Goal: Transaction & Acquisition: Obtain resource

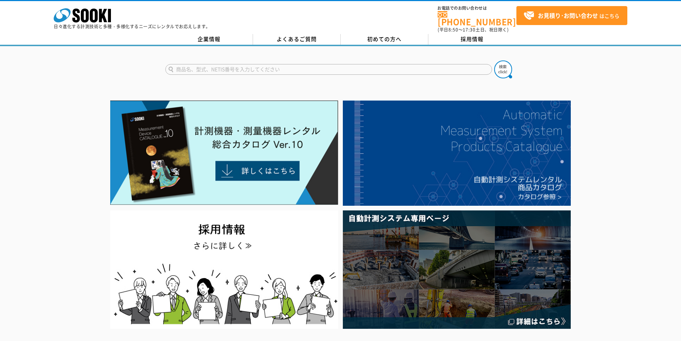
click at [221, 65] on input "text" at bounding box center [328, 69] width 327 height 11
type input "DSLP"
click at [501, 67] on img at bounding box center [503, 69] width 18 height 18
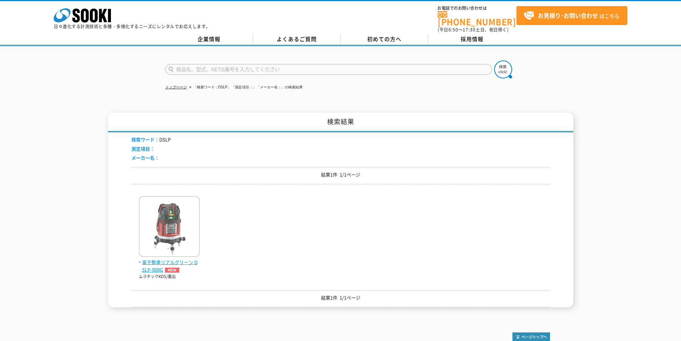
click at [177, 222] on img at bounding box center [169, 227] width 61 height 63
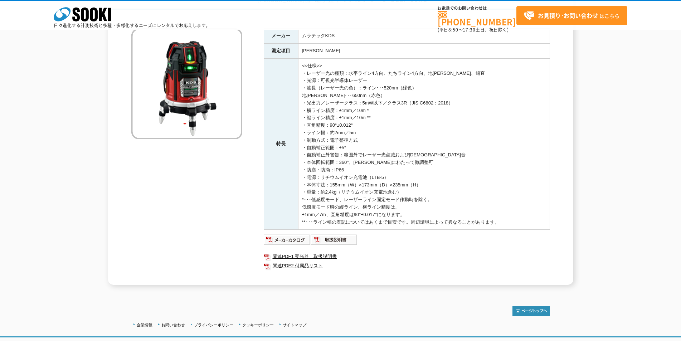
scroll to position [117, 0]
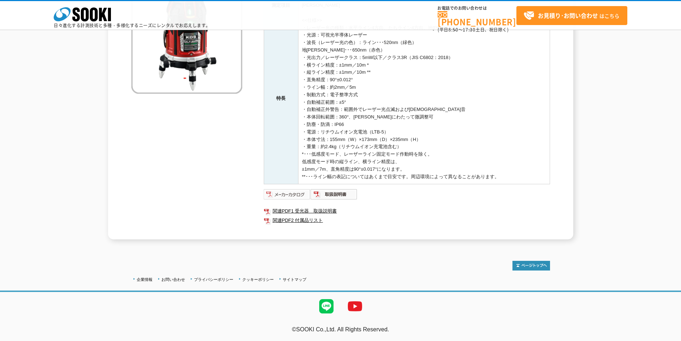
click at [288, 199] on img at bounding box center [287, 193] width 47 height 11
